Goal: Task Accomplishment & Management: Use online tool/utility

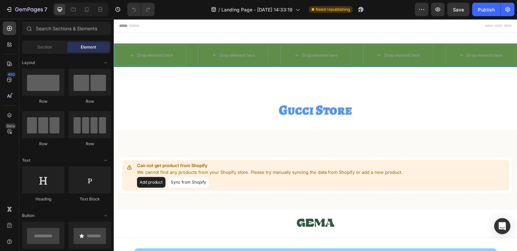
click at [248, 105] on h2 "Gucci Store" at bounding box center [316, 110] width 405 height 19
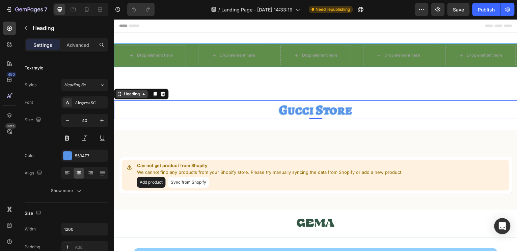
click at [140, 96] on div "Heading" at bounding box center [131, 94] width 19 height 6
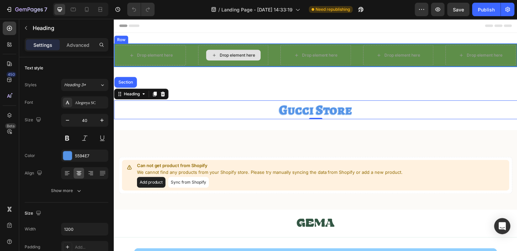
click at [250, 59] on div "Drop element here" at bounding box center [233, 55] width 55 height 11
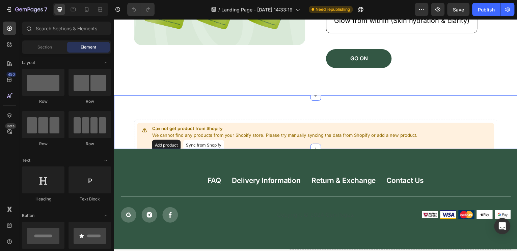
scroll to position [295, 0]
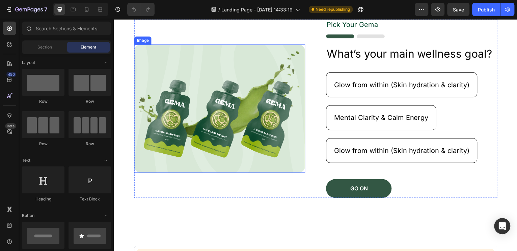
click at [215, 84] on img at bounding box center [220, 109] width 172 height 129
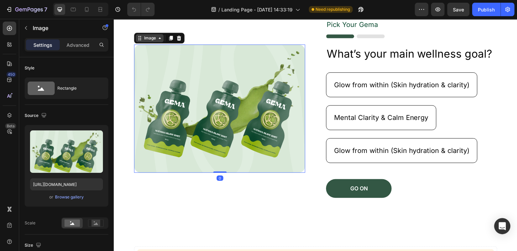
click at [155, 38] on div "Image" at bounding box center [149, 38] width 15 height 6
click at [159, 41] on icon at bounding box center [159, 37] width 5 height 5
drag, startPoint x: 72, startPoint y: 47, endPoint x: 25, endPoint y: 27, distance: 51.2
click at [72, 46] on p "Advanced" at bounding box center [77, 44] width 23 height 7
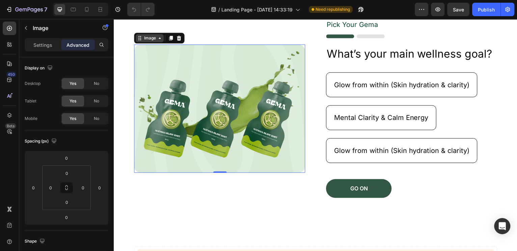
click at [148, 41] on div "Image" at bounding box center [149, 38] width 15 height 6
click at [138, 39] on icon at bounding box center [139, 37] width 5 height 5
click at [139, 42] on div "Image" at bounding box center [150, 38] width 28 height 8
click at [206, 62] on img at bounding box center [220, 109] width 172 height 129
click at [226, 42] on div "Image Row 2 cols Section 0" at bounding box center [220, 109] width 172 height 179
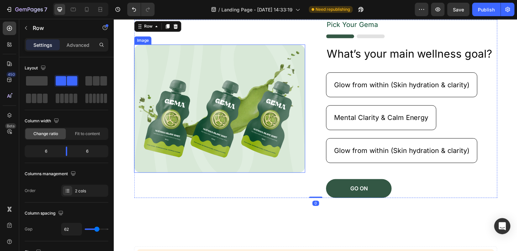
click at [179, 50] on img at bounding box center [220, 109] width 172 height 129
